Goal: Task Accomplishment & Management: Manage account settings

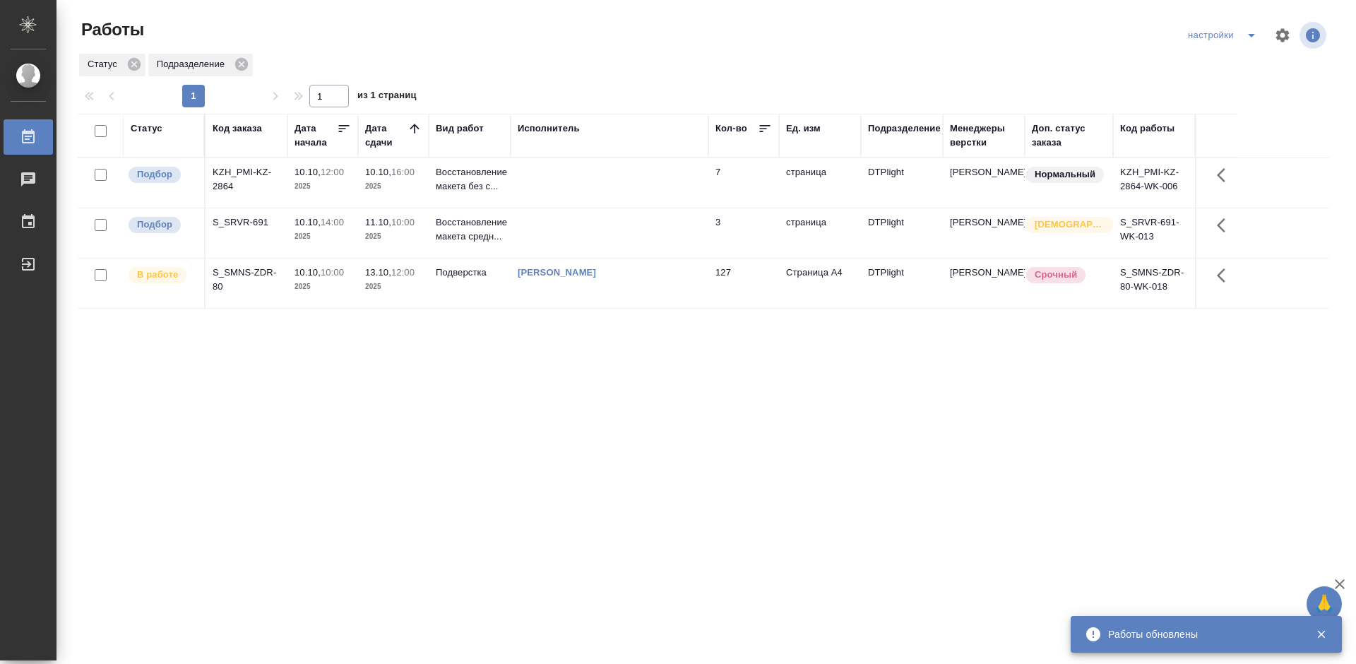
click at [469, 388] on div "Статус Код заказа Дата начала Дата сдачи Вид работ Исполнитель Кол-во Ед. изм П…" at bounding box center [703, 368] width 1251 height 508
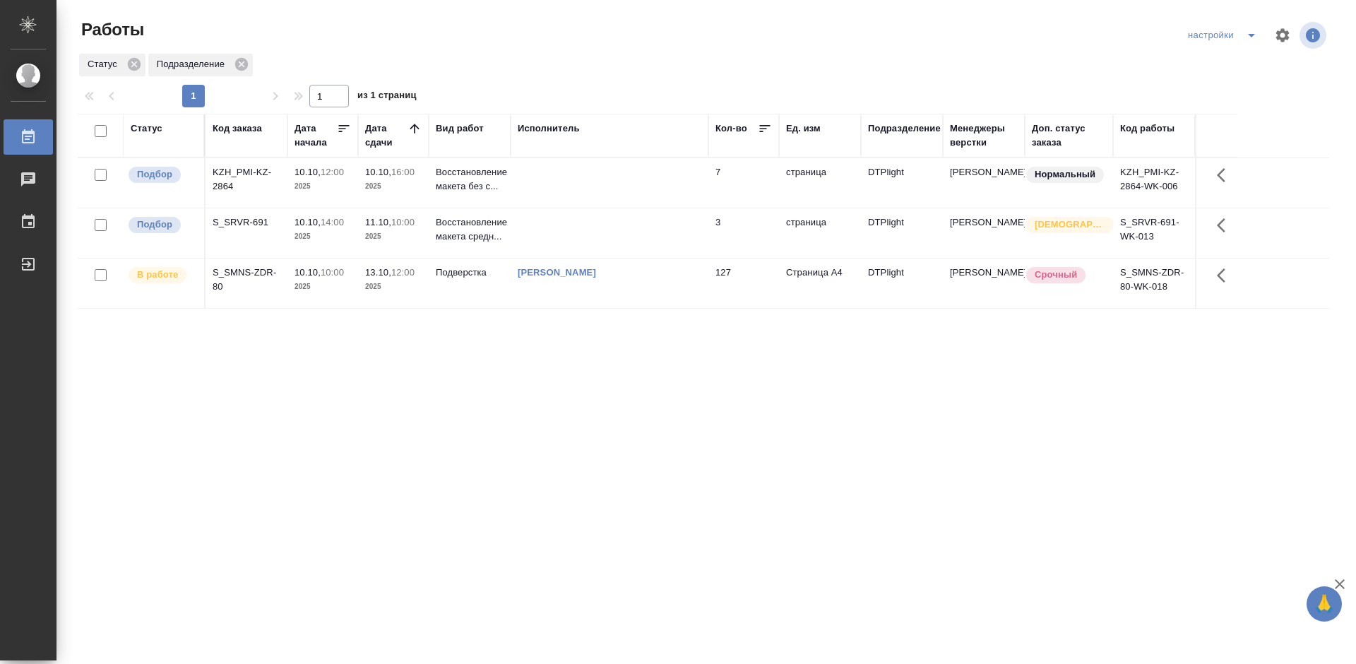
click at [243, 271] on div "S_SMNS-ZDR-80" at bounding box center [247, 279] width 68 height 28
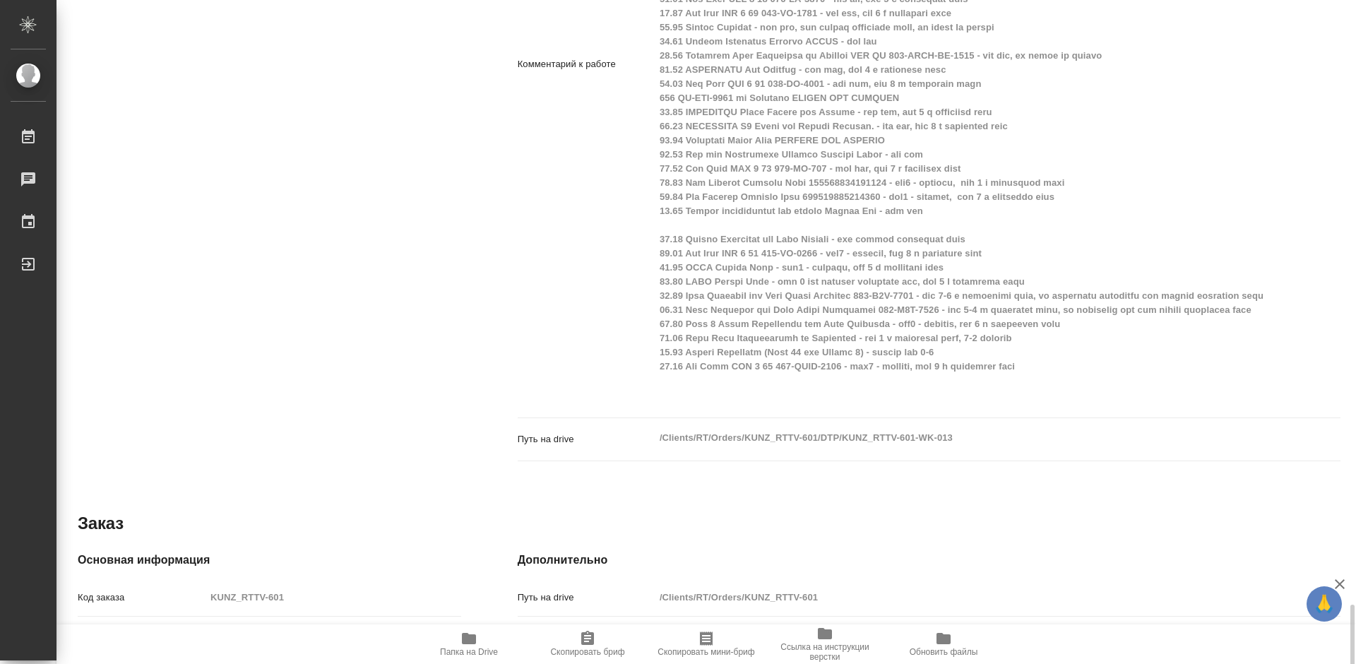
scroll to position [1127, 0]
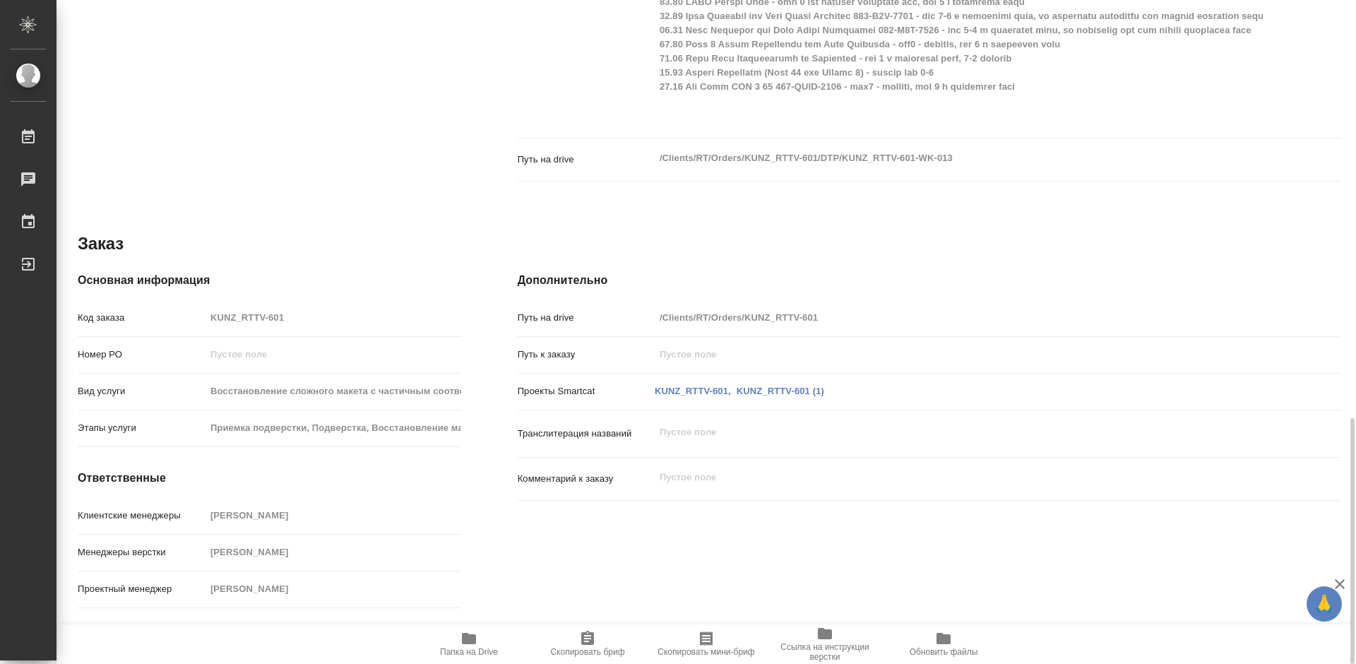
click at [485, 639] on span "Папка на Drive" at bounding box center [469, 643] width 102 height 27
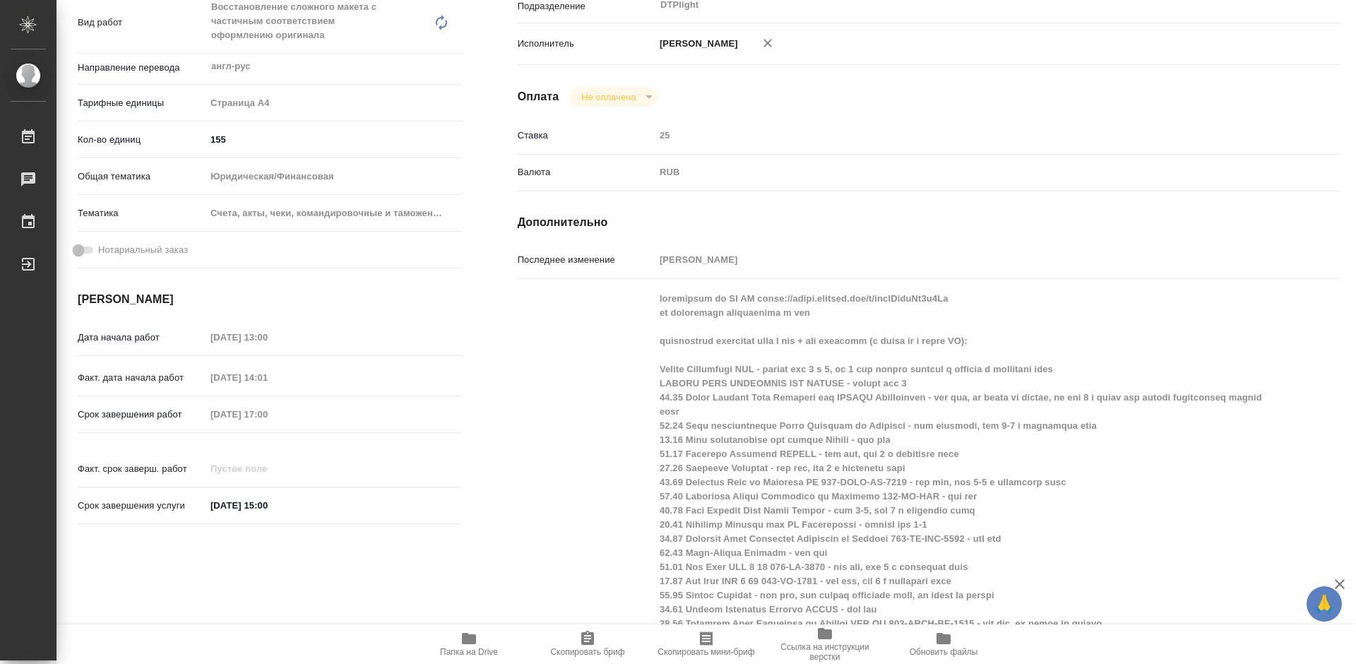
scroll to position [0, 0]
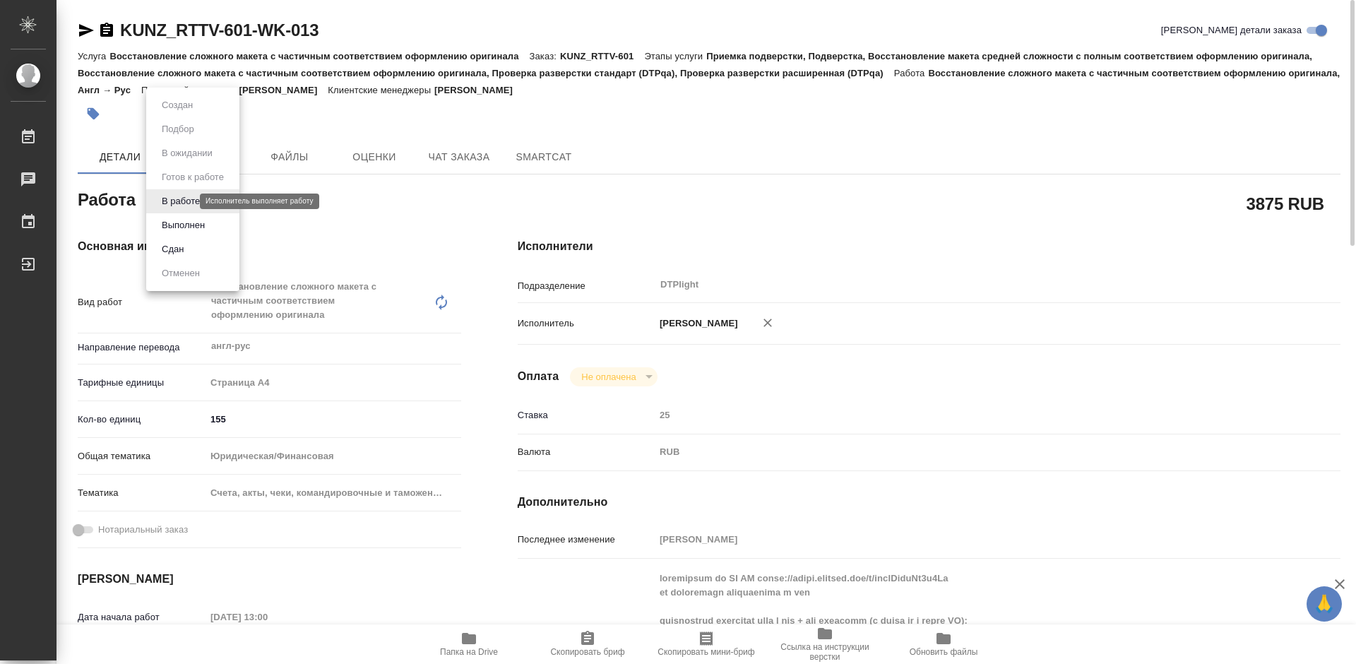
click at [189, 197] on body "🙏 .cls-1 fill:#fff; AWATERA Tretyakova Mariya Работы 0 Чаты График Выйти KUNZ_R…" at bounding box center [678, 332] width 1356 height 664
click at [189, 225] on button "Выполнен" at bounding box center [183, 225] width 52 height 16
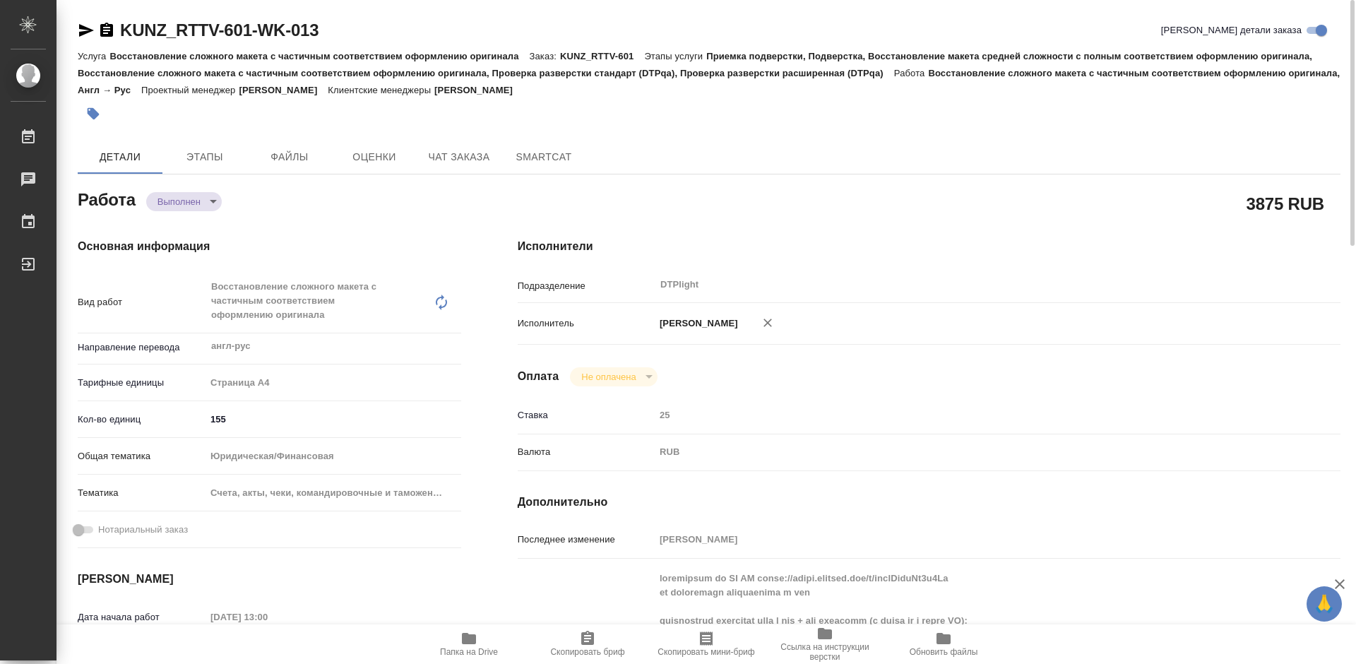
type textarea "x"
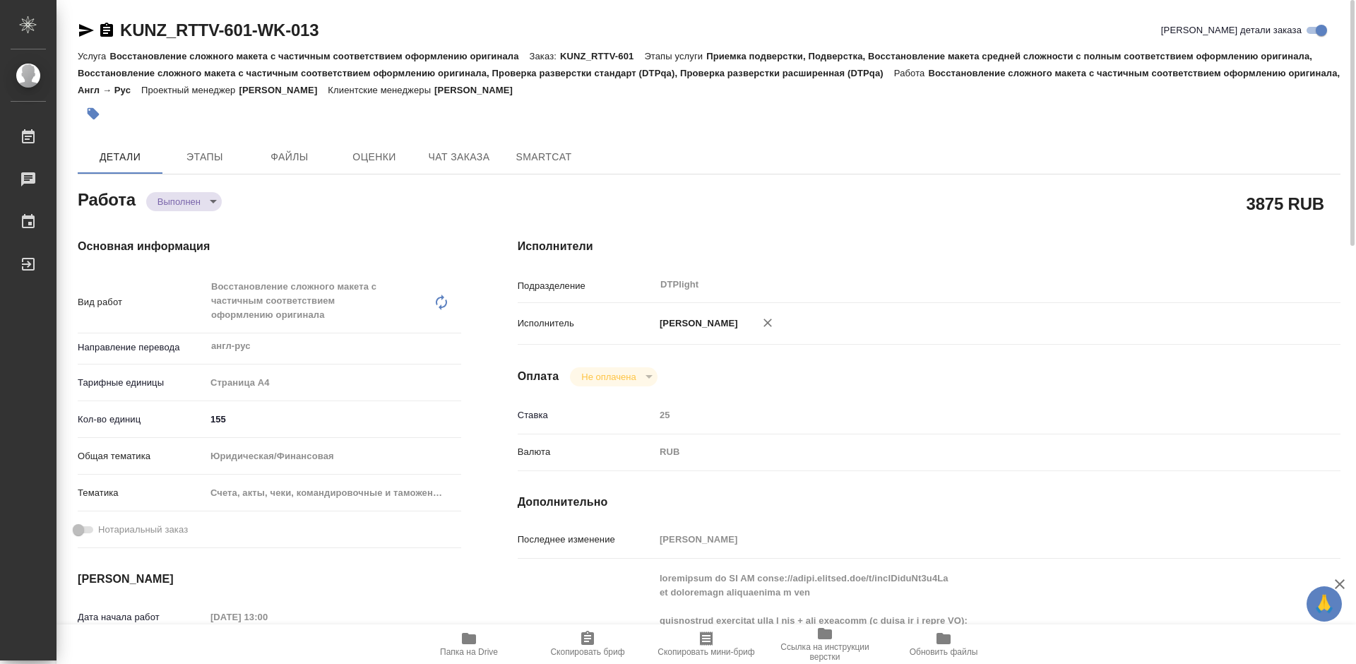
type textarea "x"
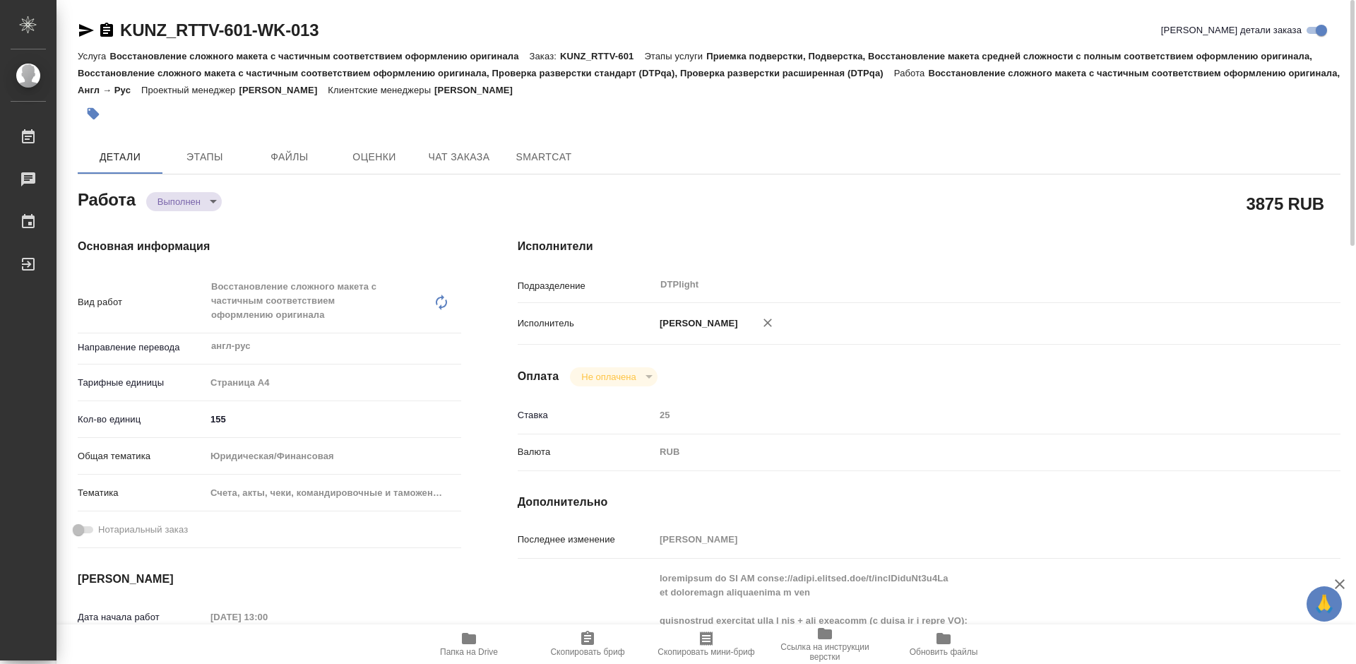
type textarea "x"
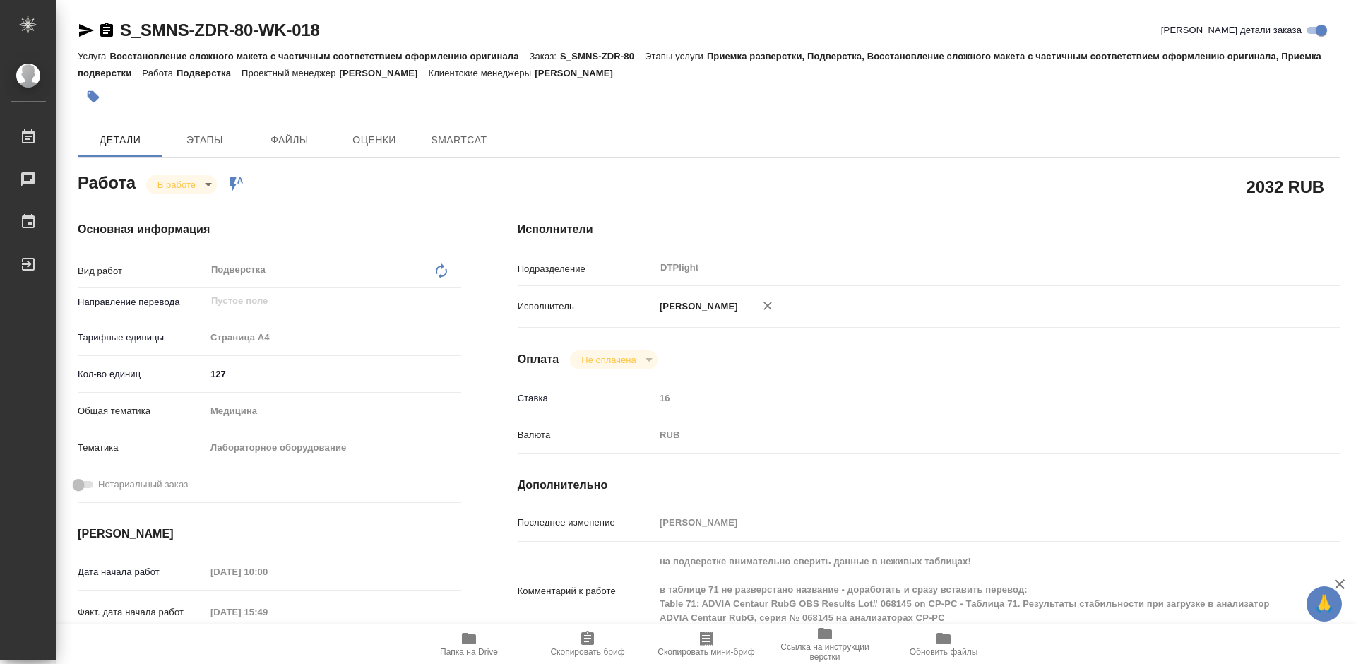
type textarea "x"
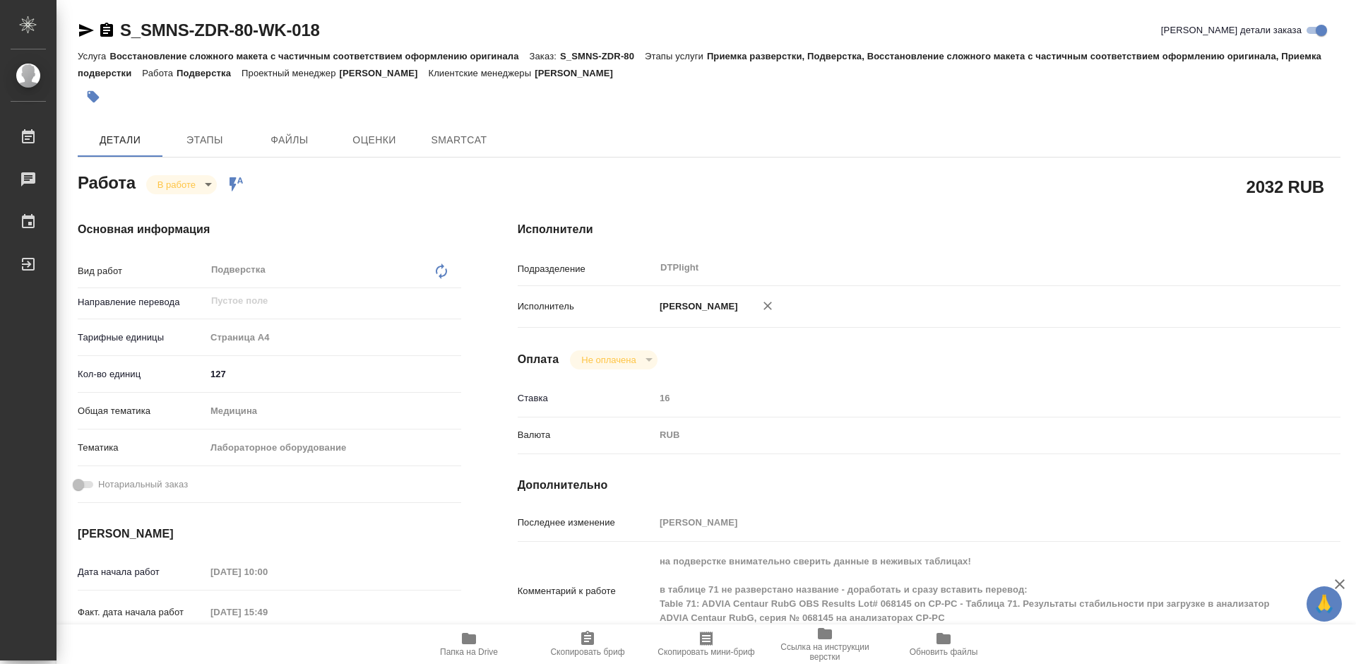
type textarea "x"
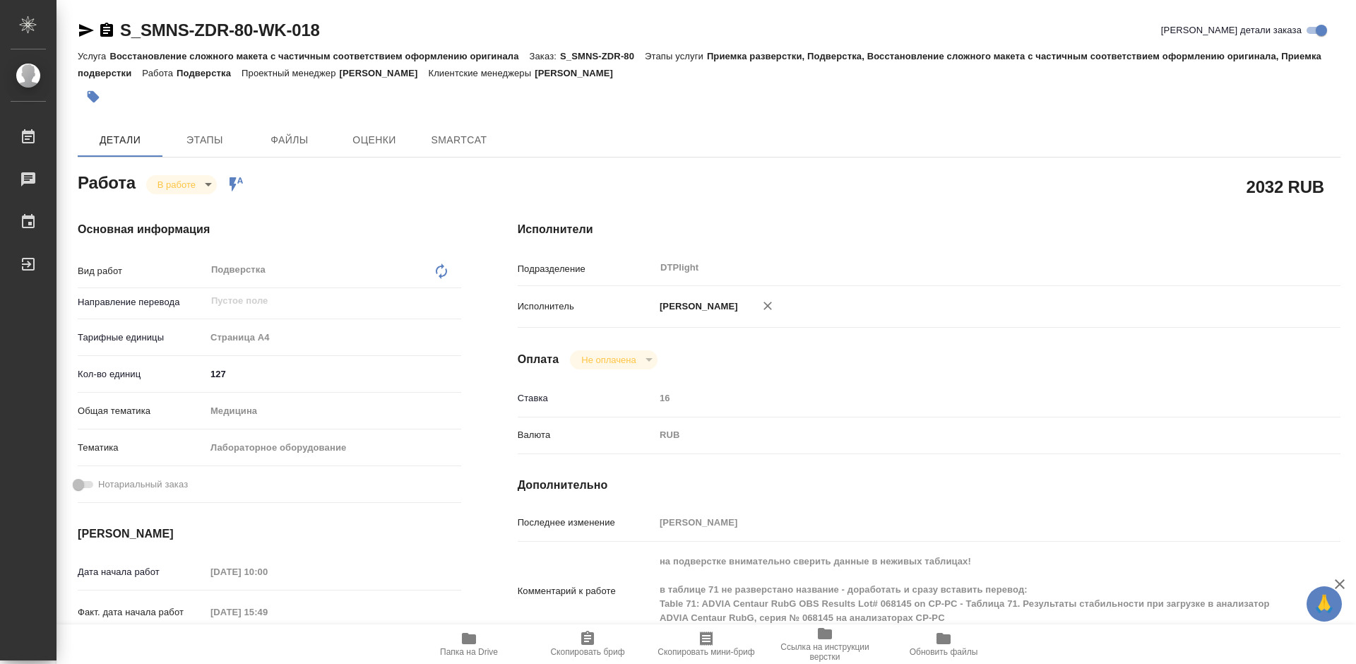
type textarea "x"
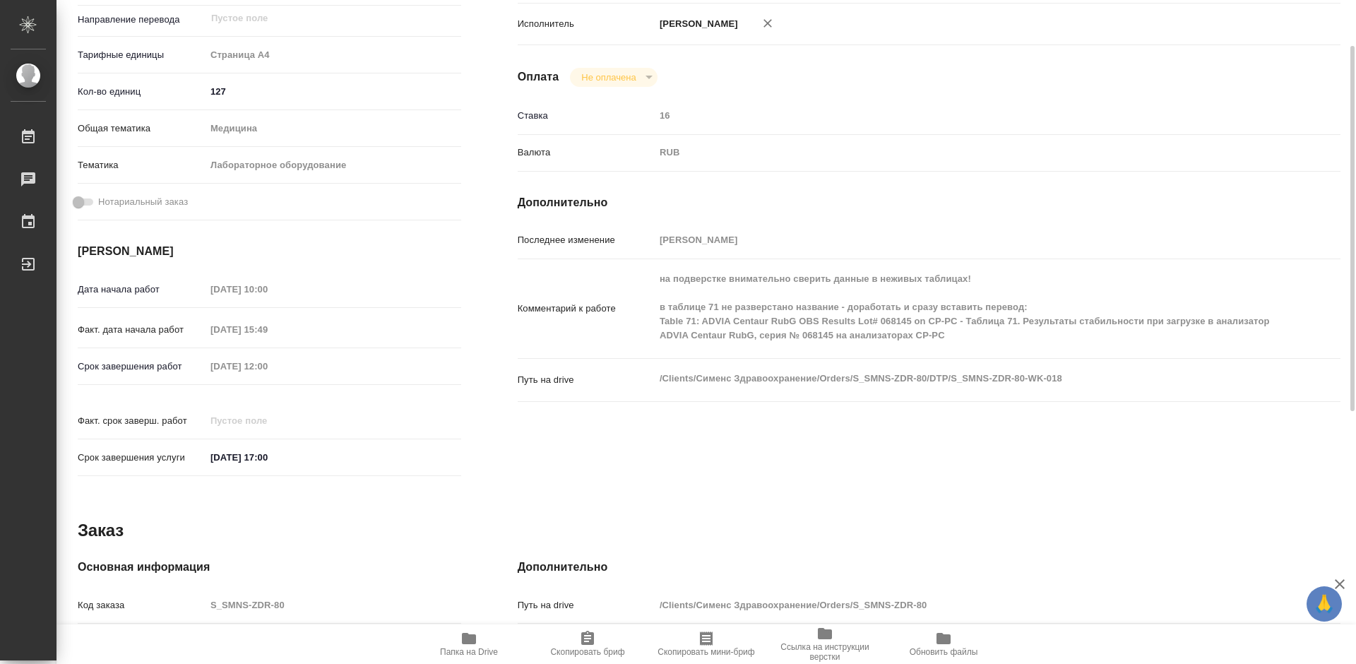
scroll to position [353, 0]
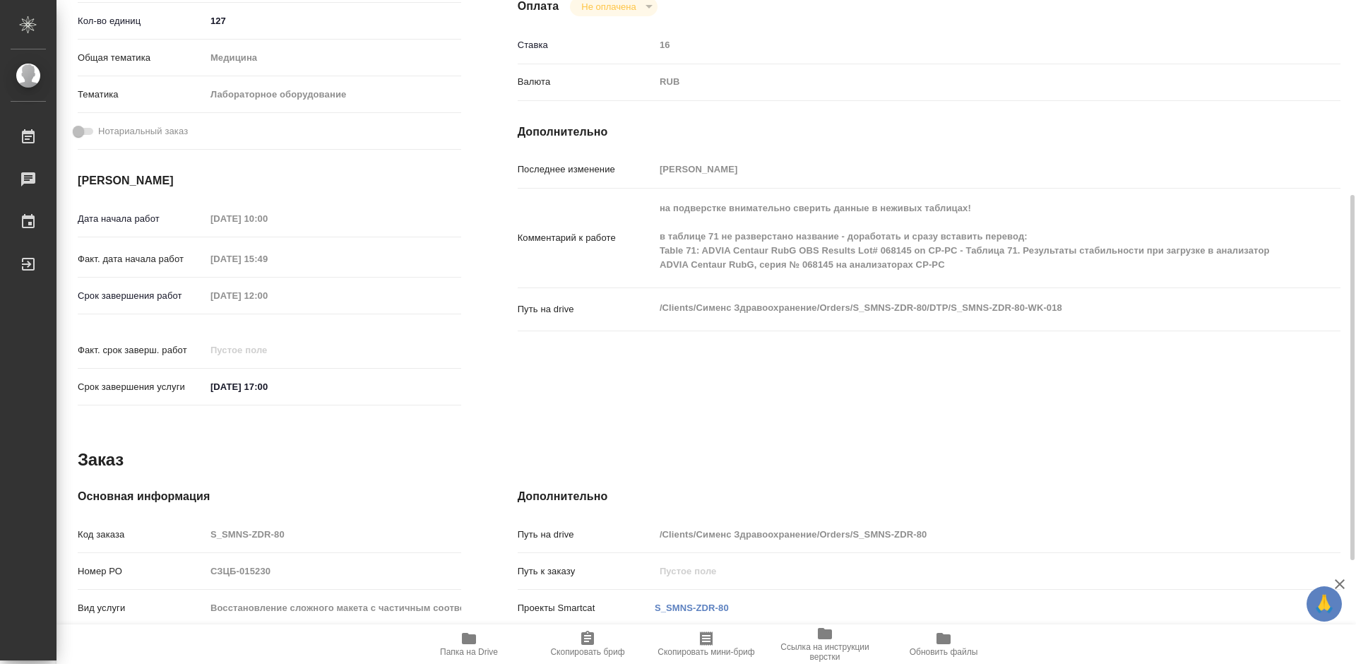
type textarea "x"
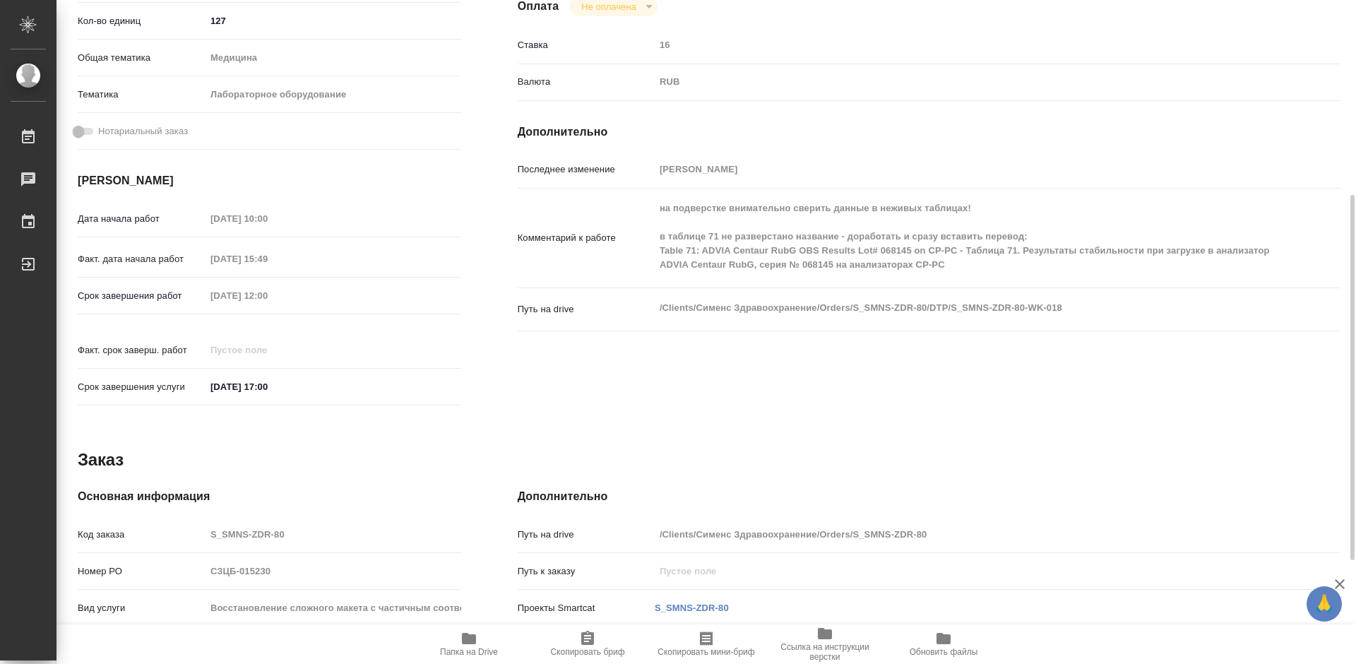
type textarea "x"
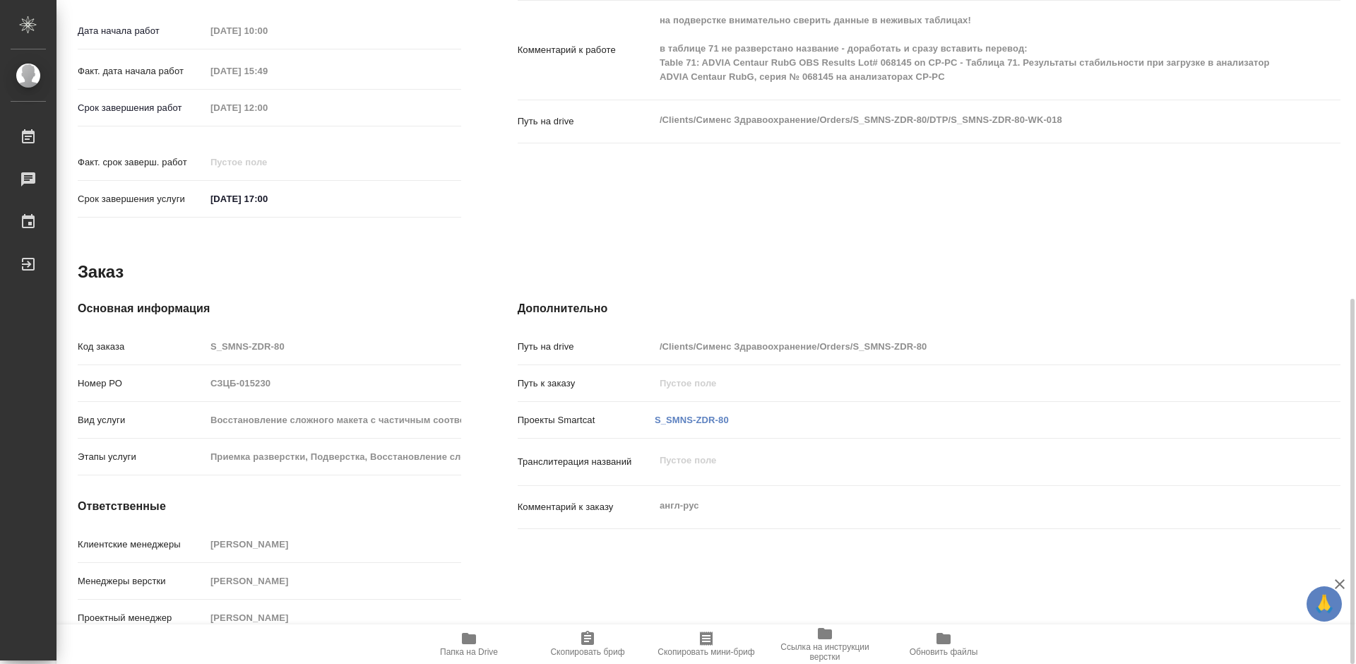
scroll to position [329, 0]
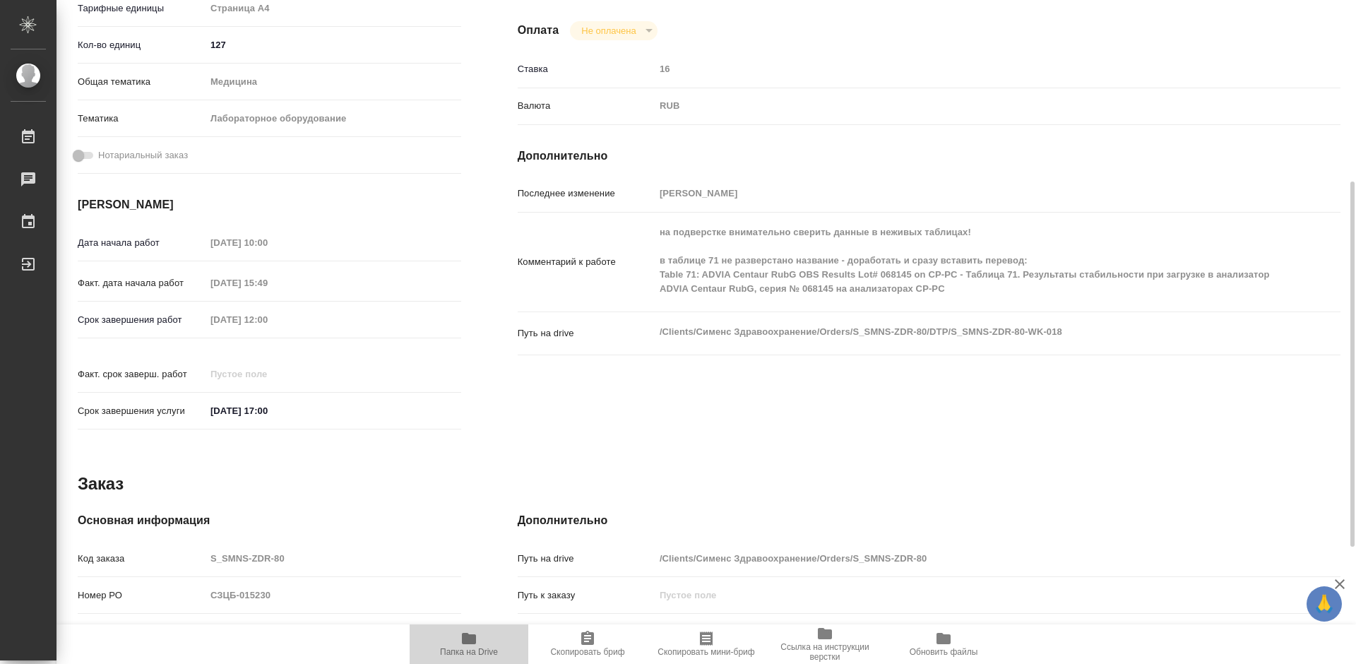
click at [489, 647] on span "Папка на Drive" at bounding box center [469, 652] width 58 height 10
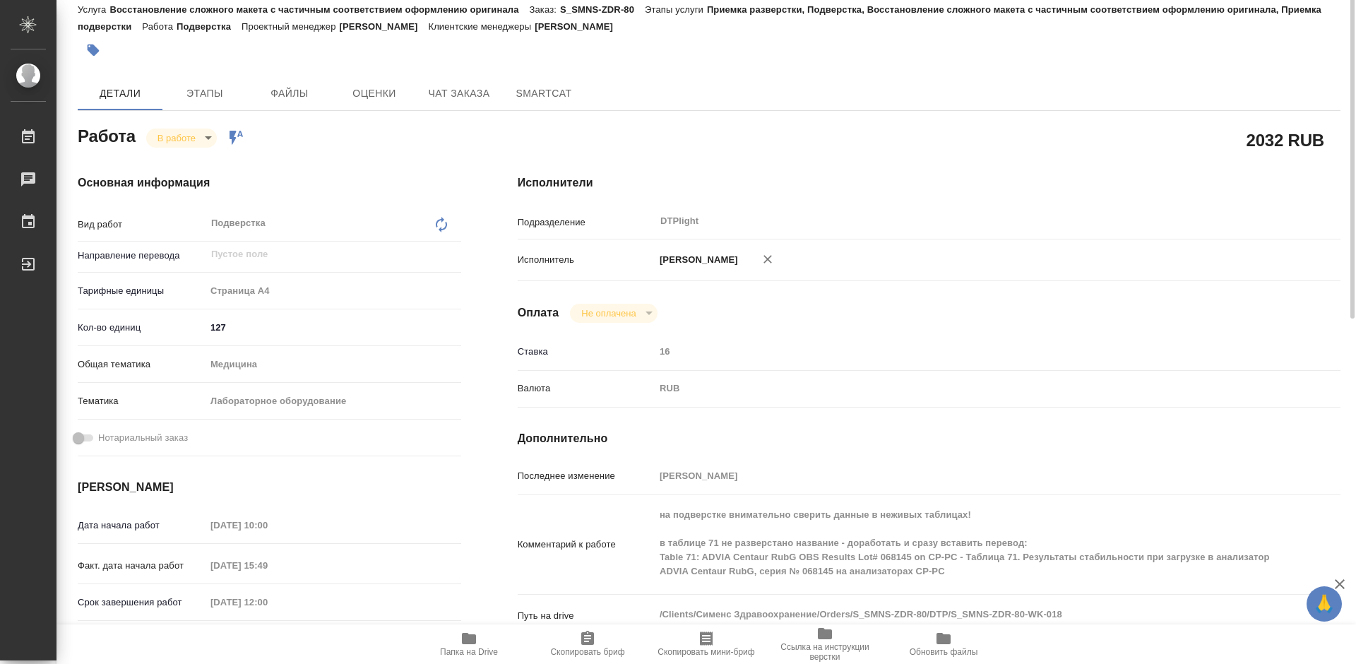
scroll to position [0, 0]
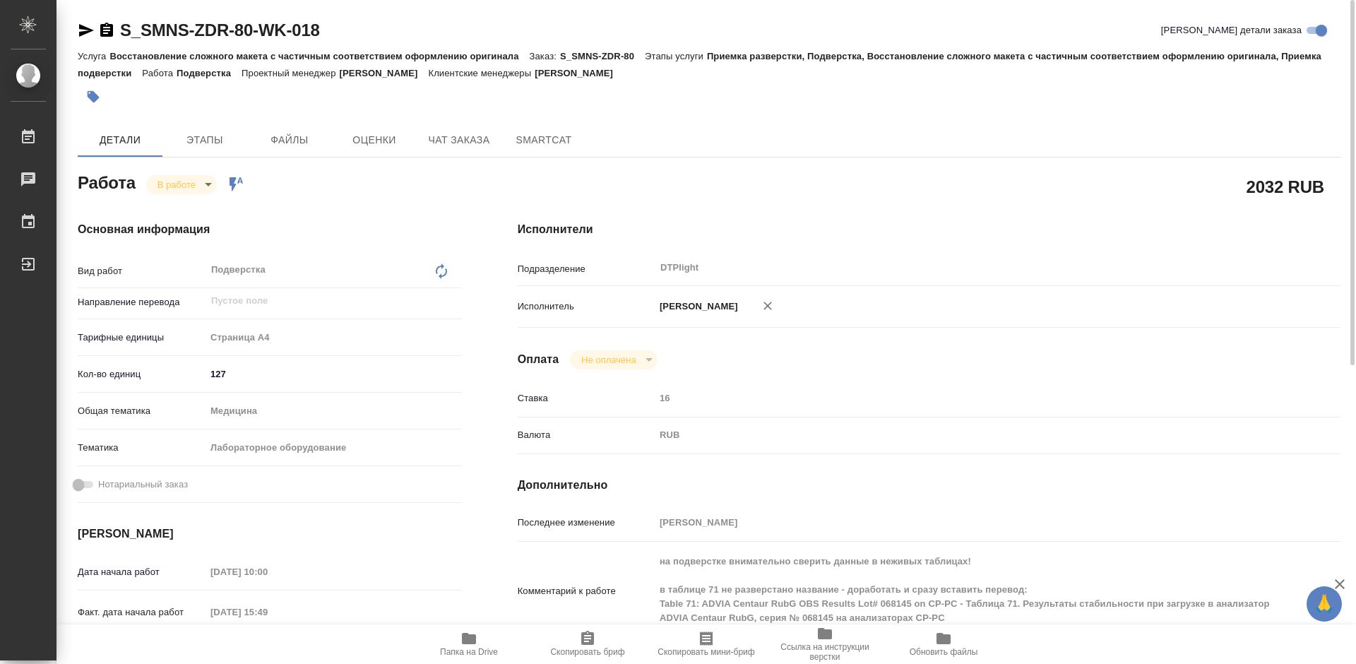
type textarea "x"
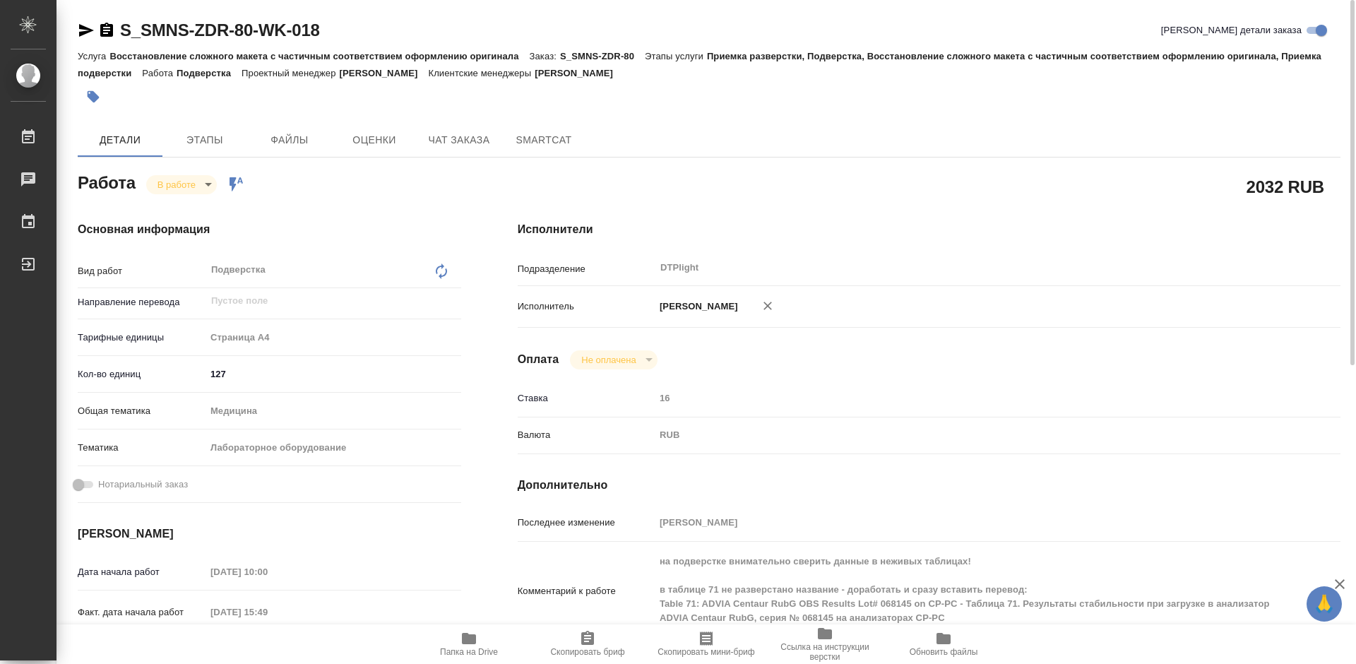
type textarea "x"
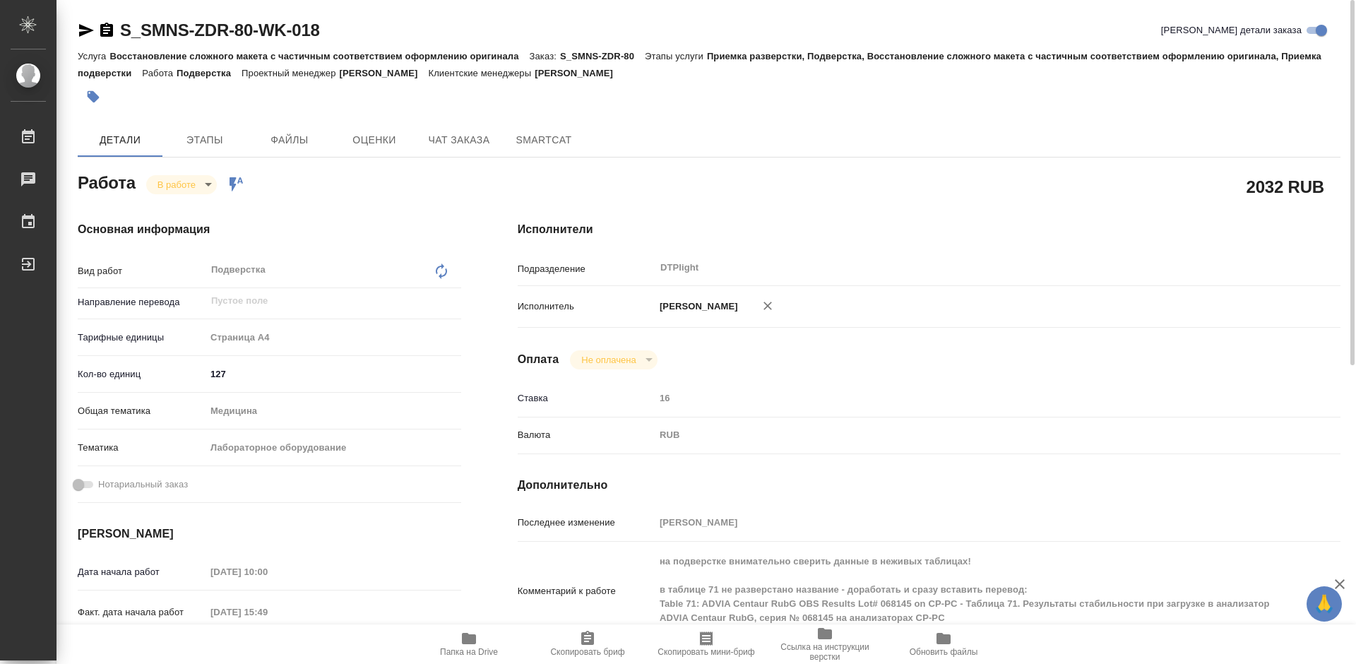
type textarea "x"
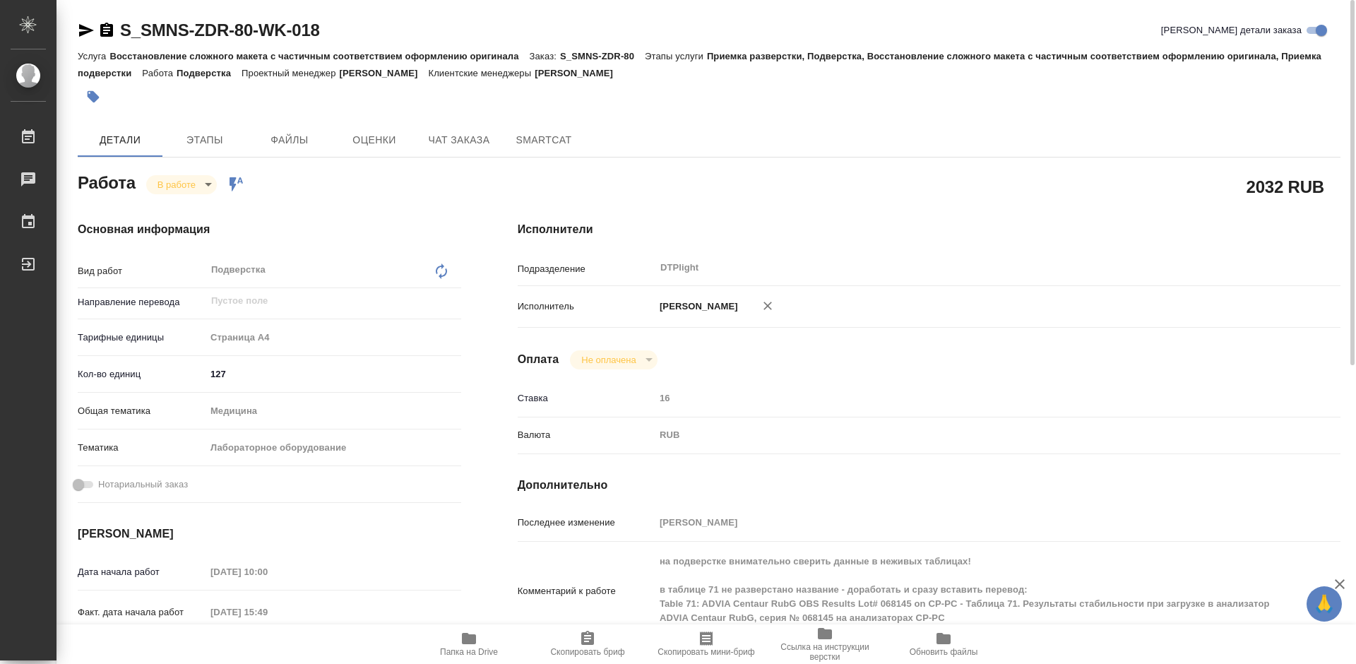
scroll to position [353, 0]
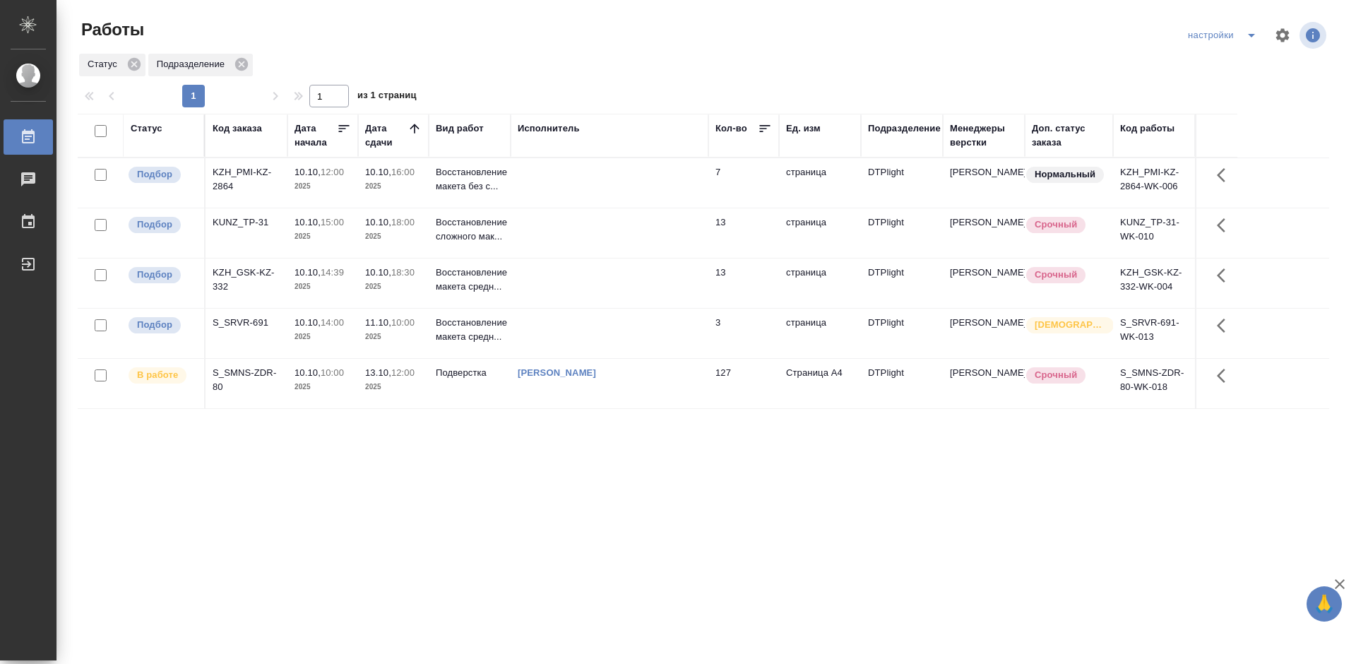
drag, startPoint x: 674, startPoint y: 500, endPoint x: 1087, endPoint y: 235, distance: 491.2
click at [675, 500] on div "Статус Код заказа Дата начала Дата сдачи Вид работ Исполнитель Кол-во Ед. изм П…" at bounding box center [703, 368] width 1251 height 508
